Goal: Transaction & Acquisition: Download file/media

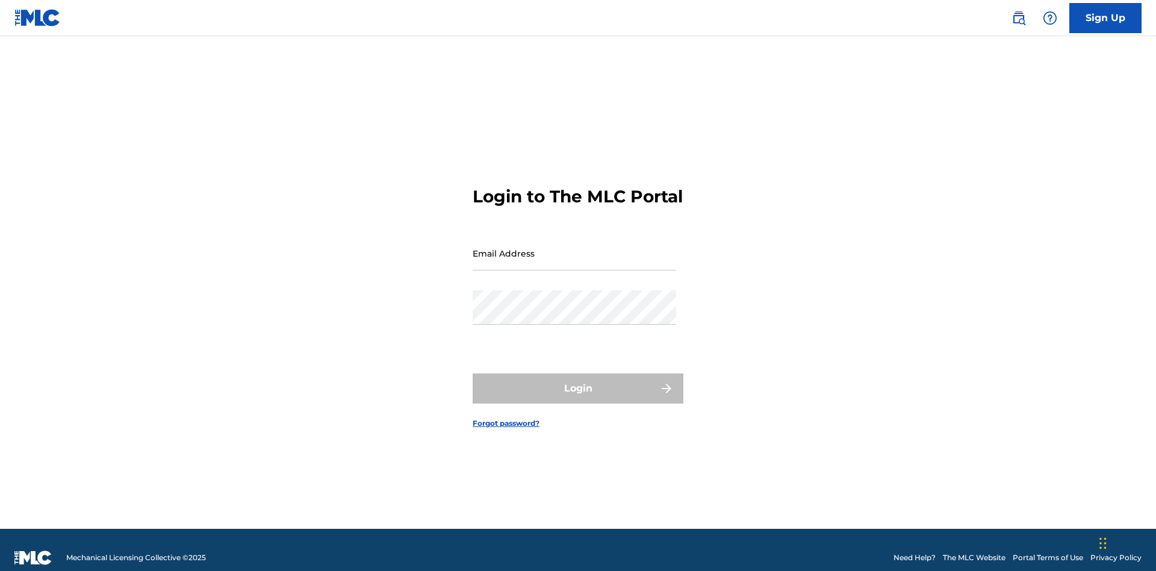
scroll to position [16, 0]
click at [574, 247] on input "Email Address" at bounding box center [575, 253] width 204 height 34
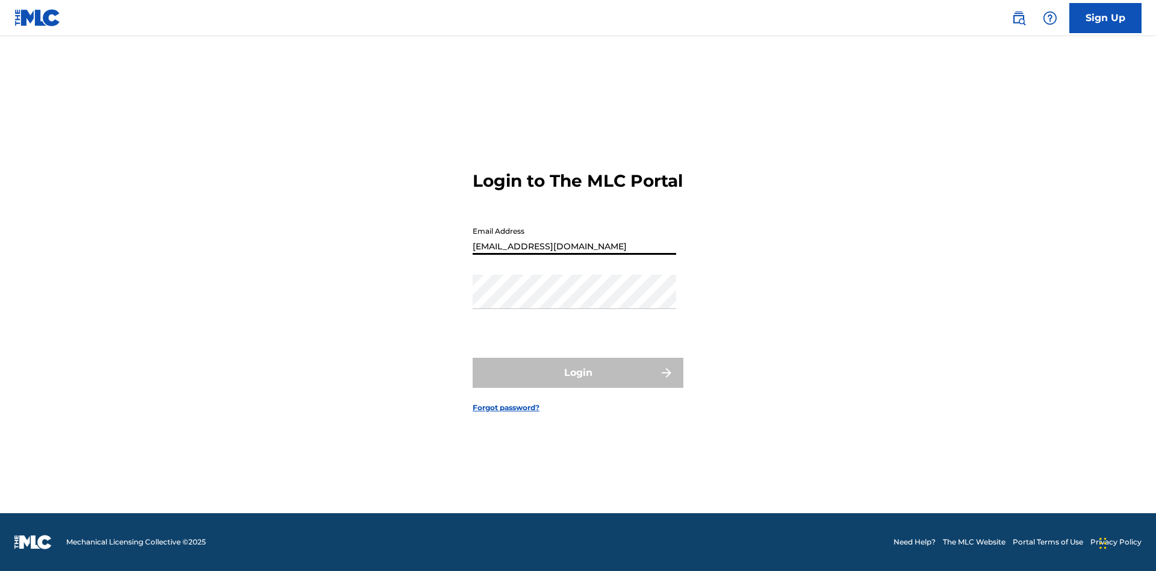
type input "Duke.McTesterson@gmail.com"
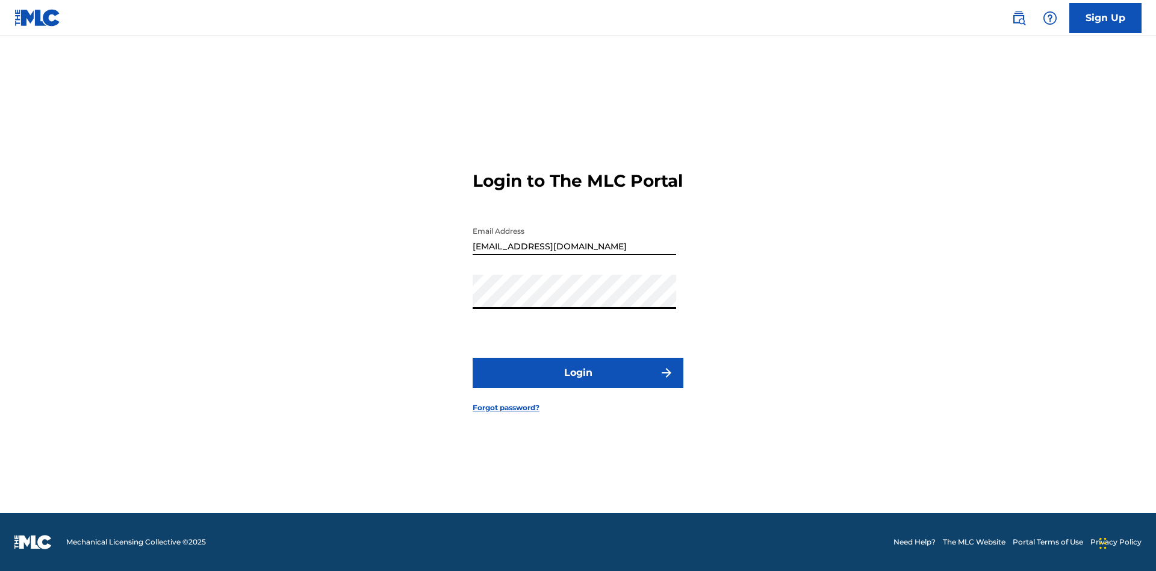
click at [578, 383] on button "Login" at bounding box center [578, 373] width 211 height 30
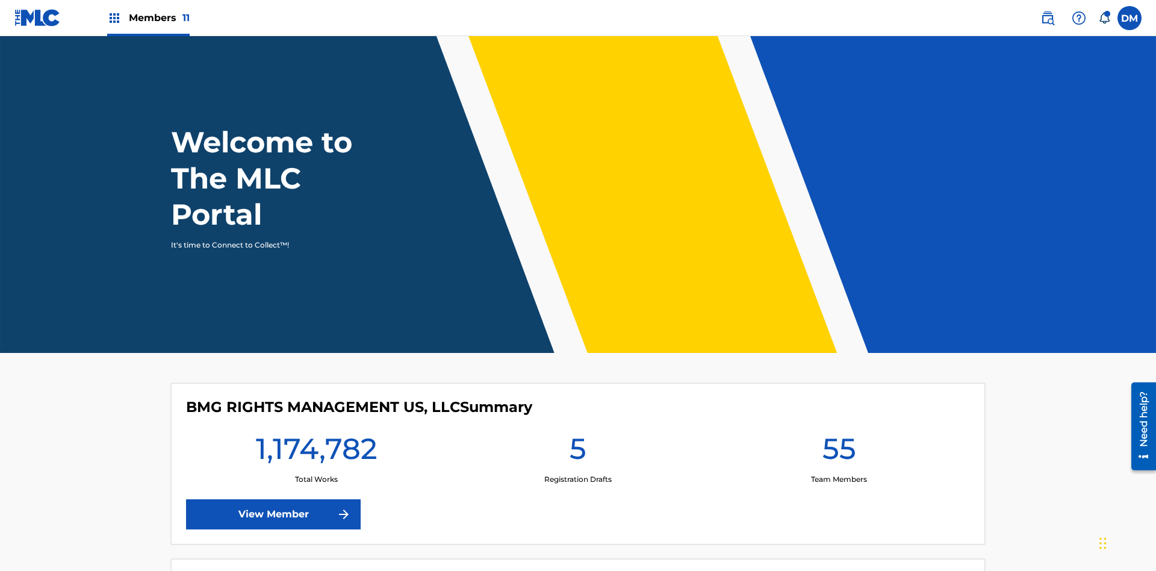
click at [148, 17] on span "Members 11" at bounding box center [159, 18] width 61 height 14
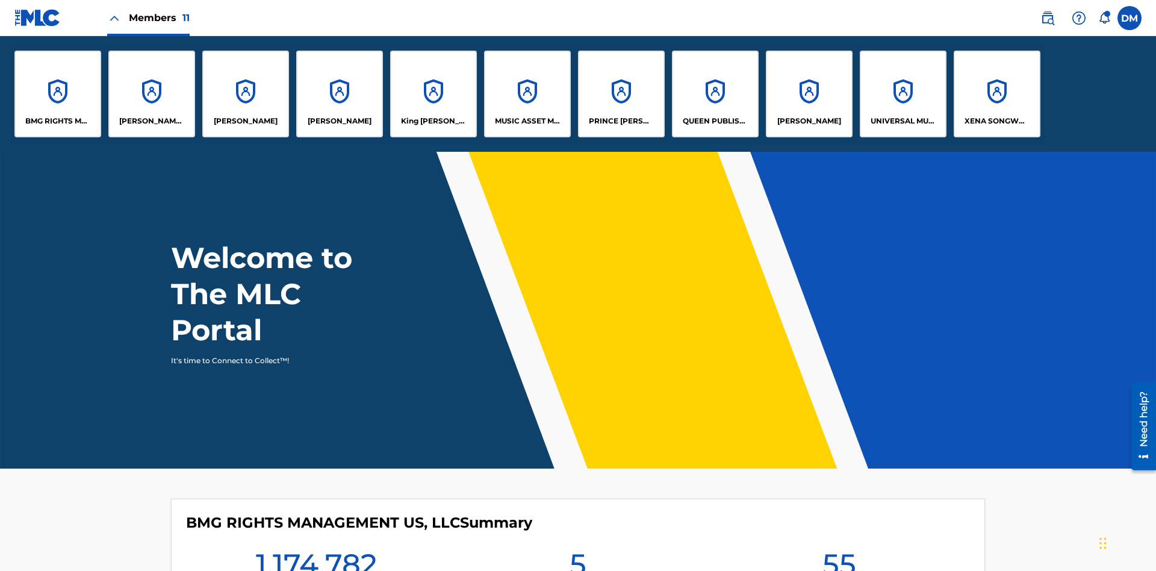
click at [903, 121] on p "UNIVERSAL MUSIC PUB GROUP" at bounding box center [904, 121] width 66 height 11
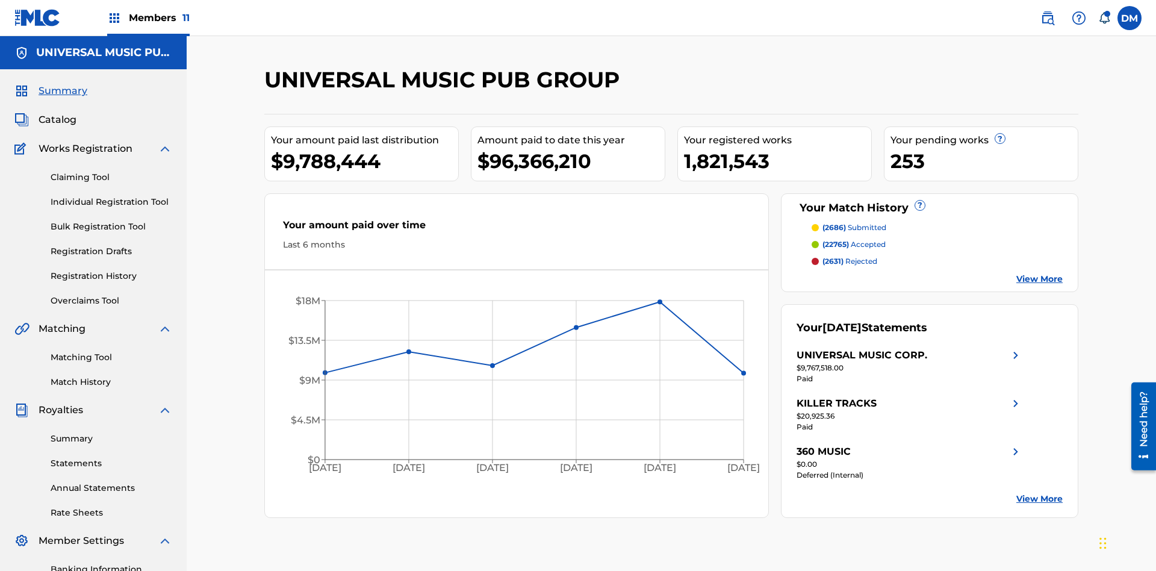
click at [111, 432] on link "Summary" at bounding box center [112, 438] width 122 height 13
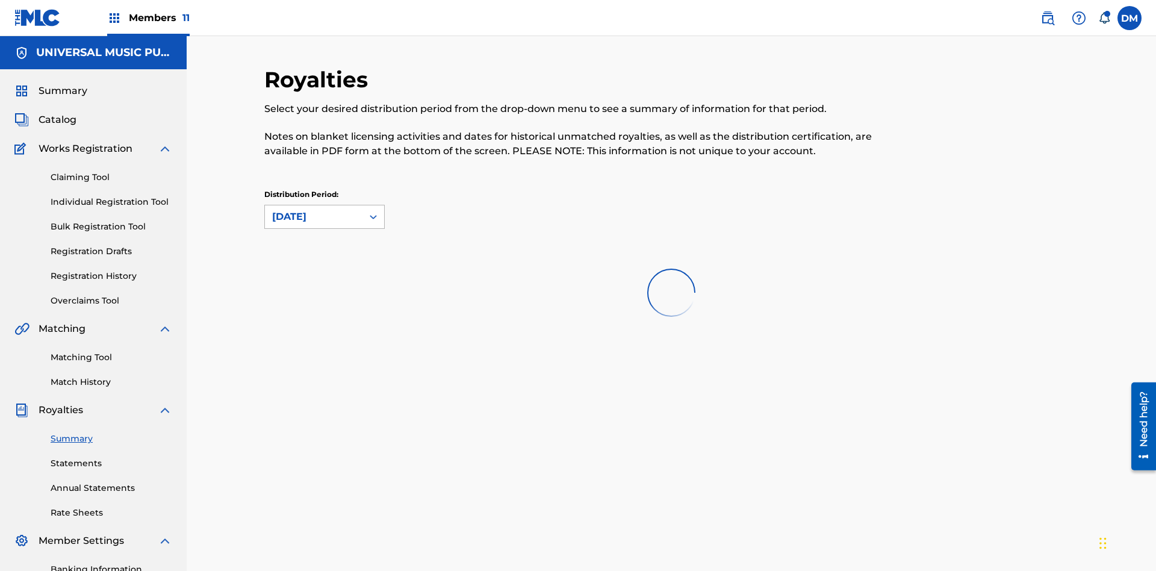
click at [314, 210] on div "August 2025" at bounding box center [313, 217] width 83 height 14
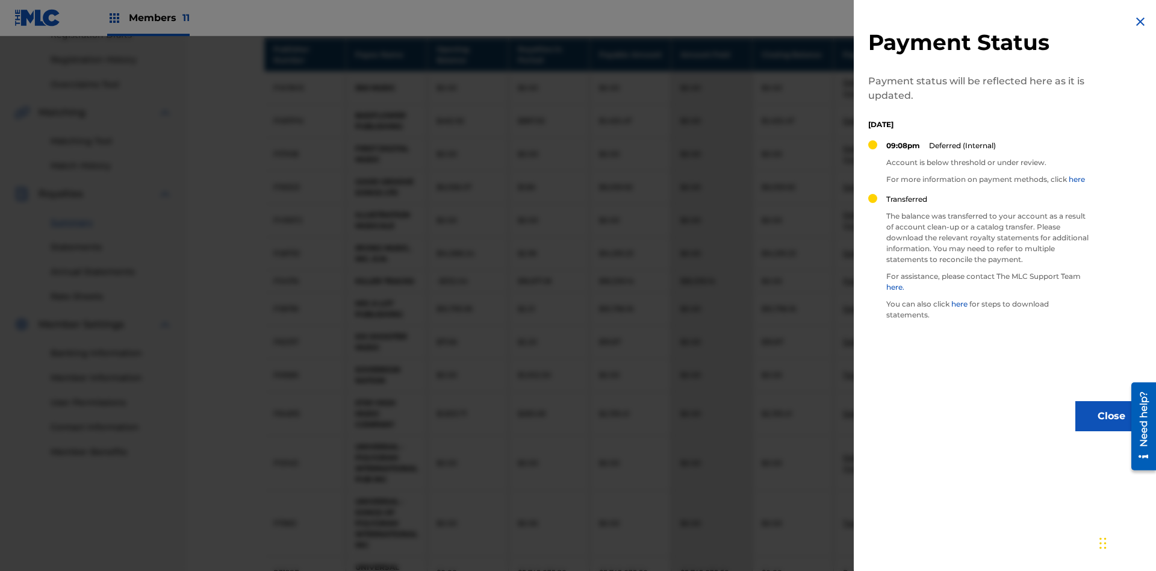
click at [1140, 22] on img at bounding box center [1140, 21] width 14 height 14
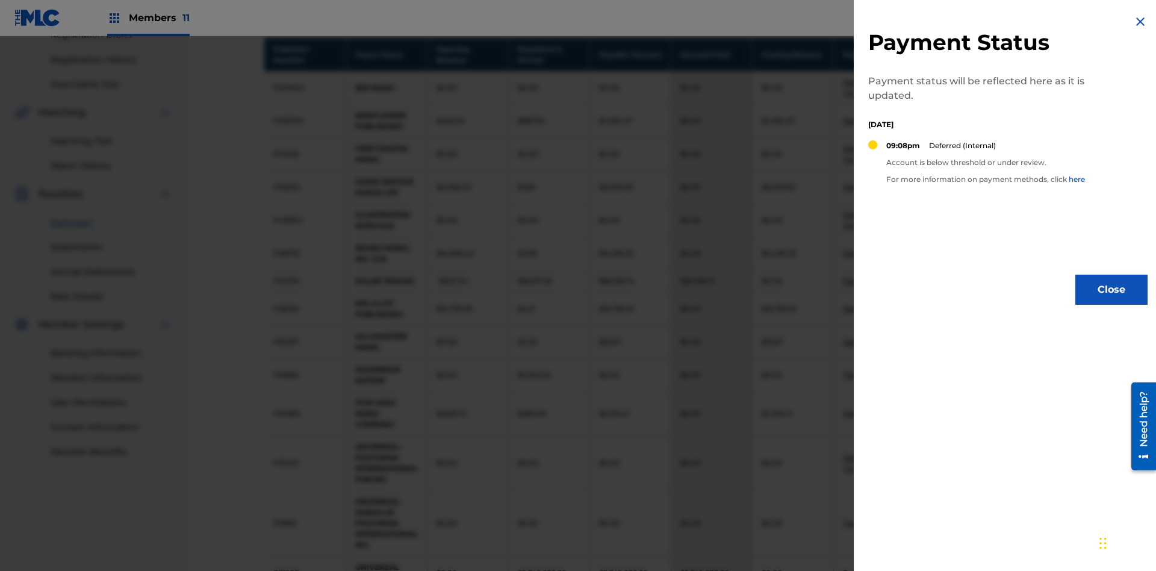
click at [1140, 22] on img at bounding box center [1140, 21] width 14 height 14
click at [943, 182] on link "Download" at bounding box center [944, 186] width 38 height 9
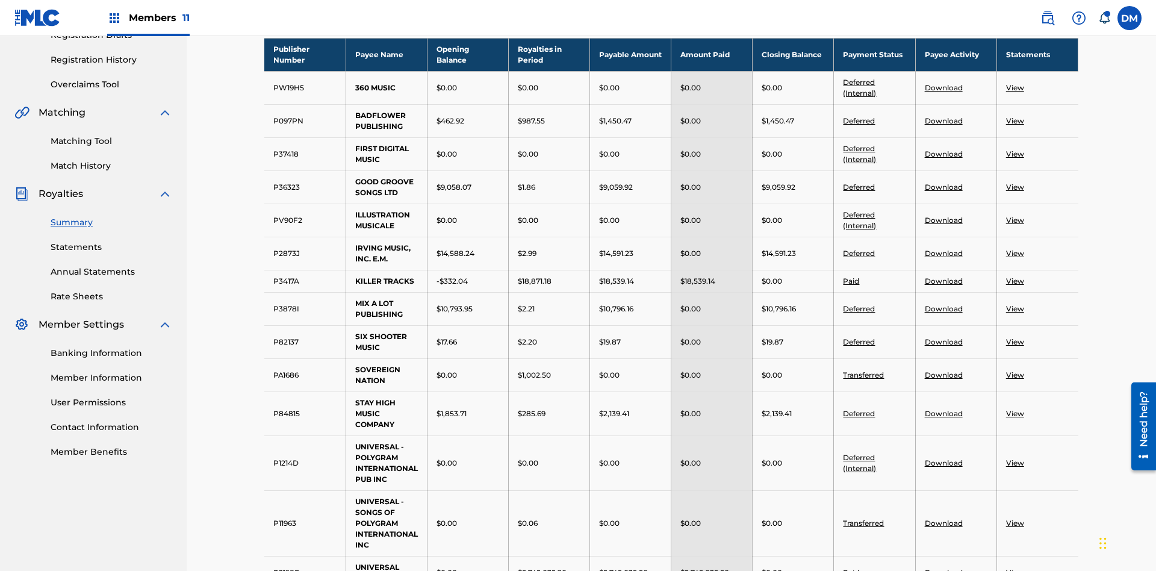
click at [943, 337] on link "Download" at bounding box center [944, 341] width 38 height 9
click at [1015, 337] on link "View" at bounding box center [1015, 341] width 18 height 9
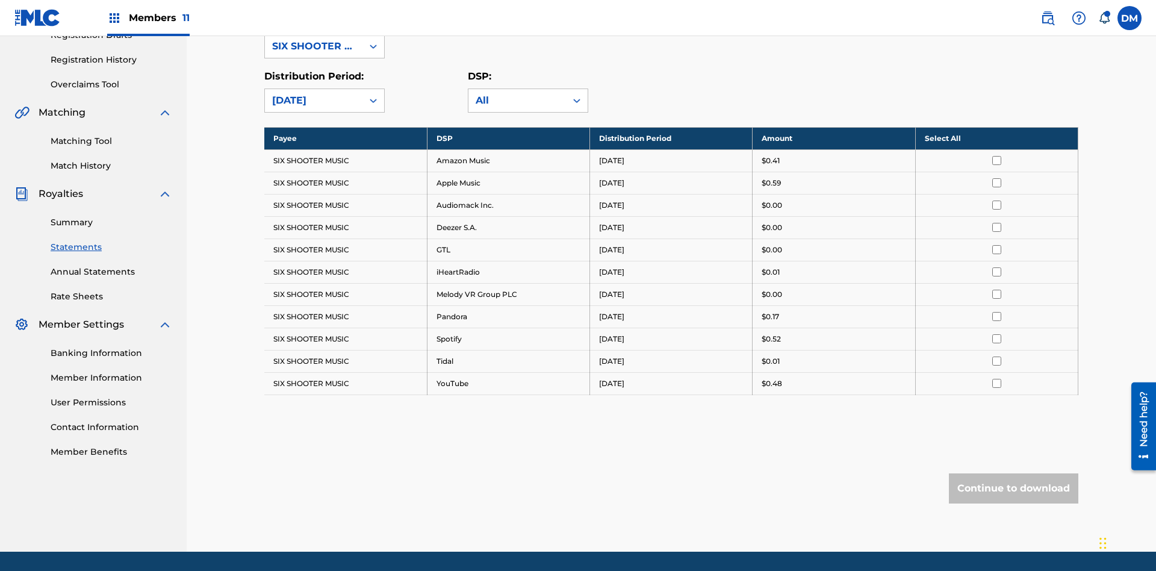
click at [997, 156] on input "checkbox" at bounding box center [996, 160] width 9 height 9
click at [997, 245] on input "checkbox" at bounding box center [996, 249] width 9 height 9
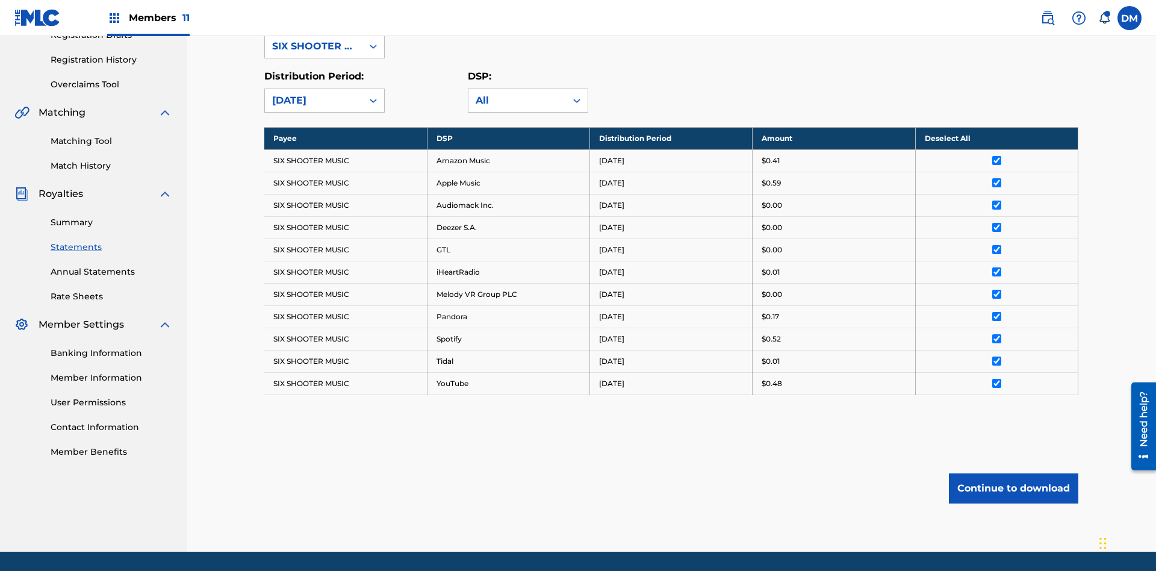
click at [1013, 473] on button "Continue to download" at bounding box center [1013, 488] width 129 height 30
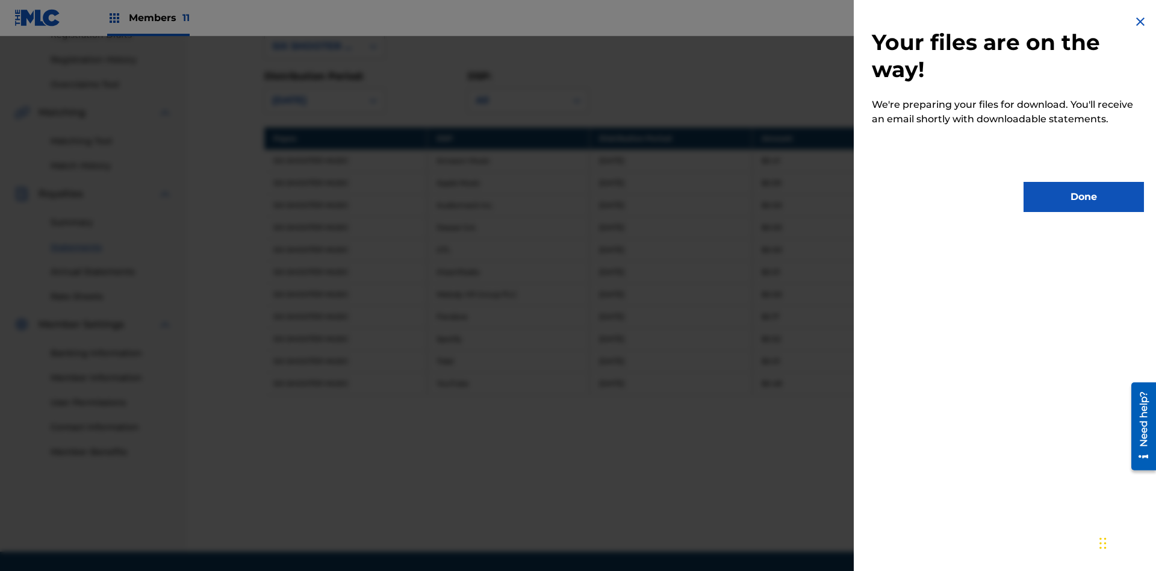
click at [1084, 197] on button "Done" at bounding box center [1084, 197] width 120 height 30
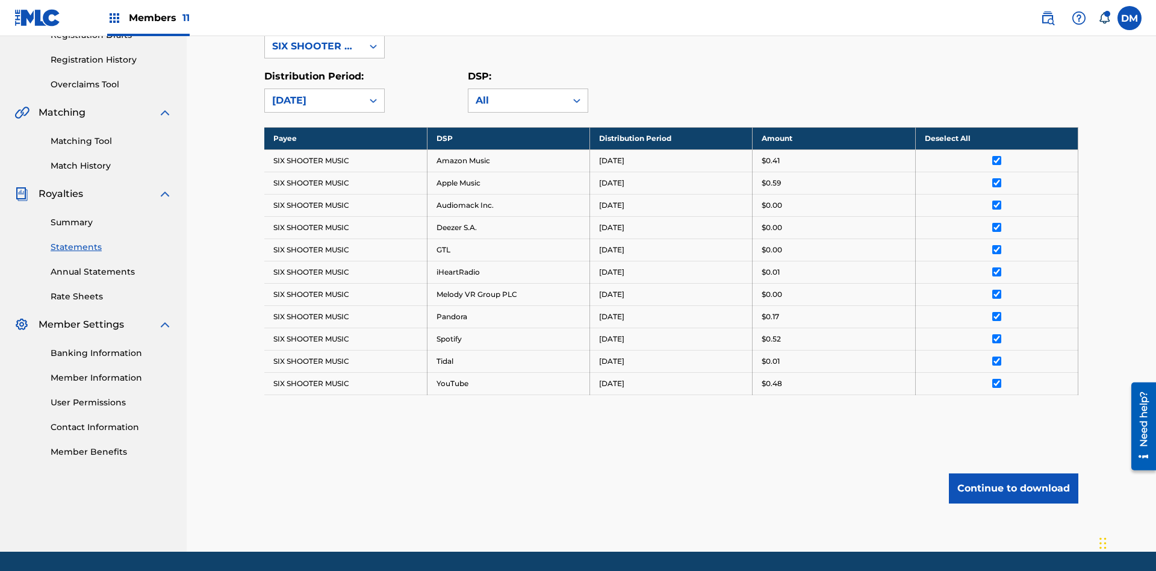
click at [111, 216] on link "Summary" at bounding box center [112, 222] width 122 height 13
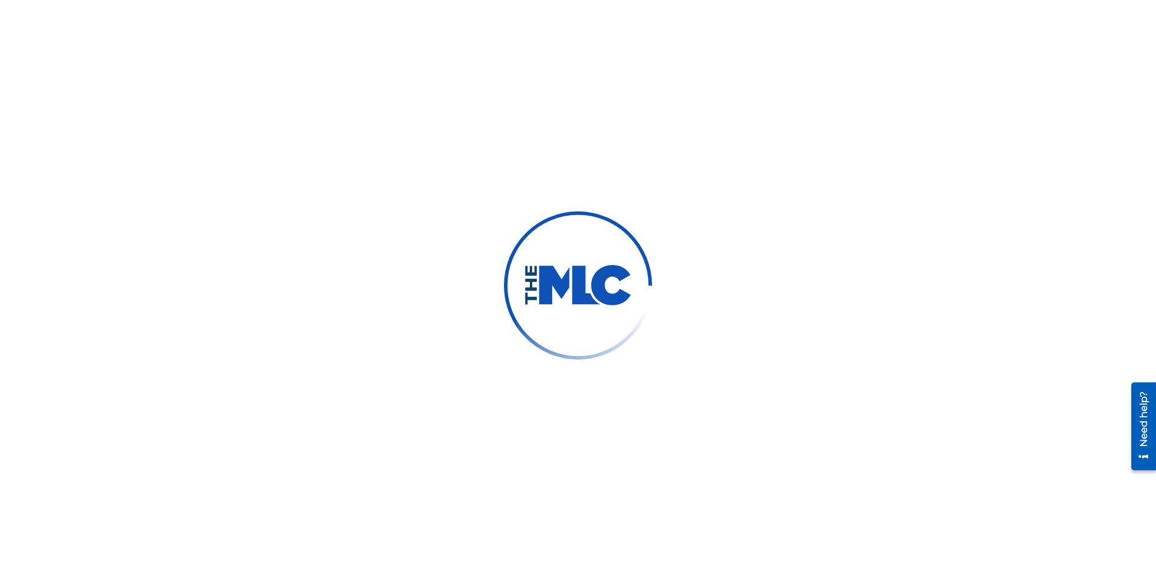
click at [111, 263] on link "Summary" at bounding box center [112, 263] width 122 height 13
